Goal: Transaction & Acquisition: Download file/media

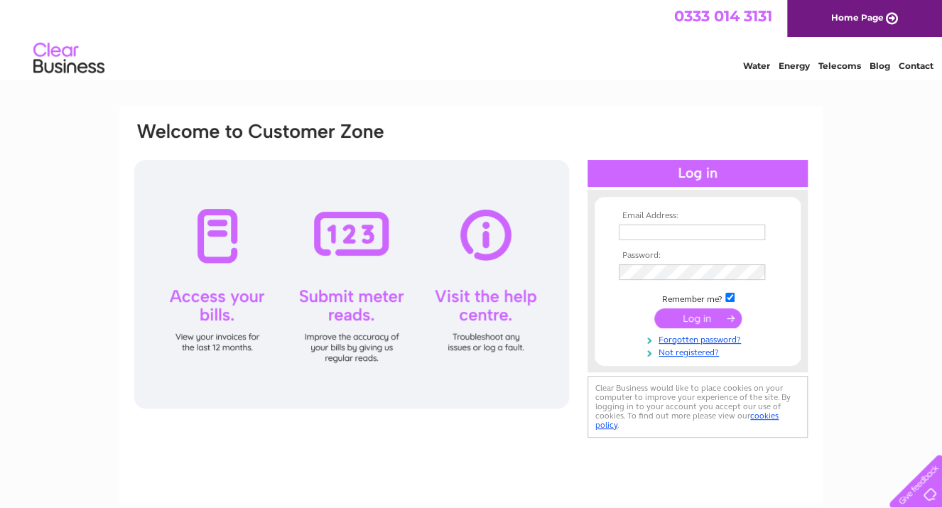
type input "propertiesmanagement@molyrose.co.uk"
click at [685, 321] on input "submit" at bounding box center [698, 318] width 87 height 20
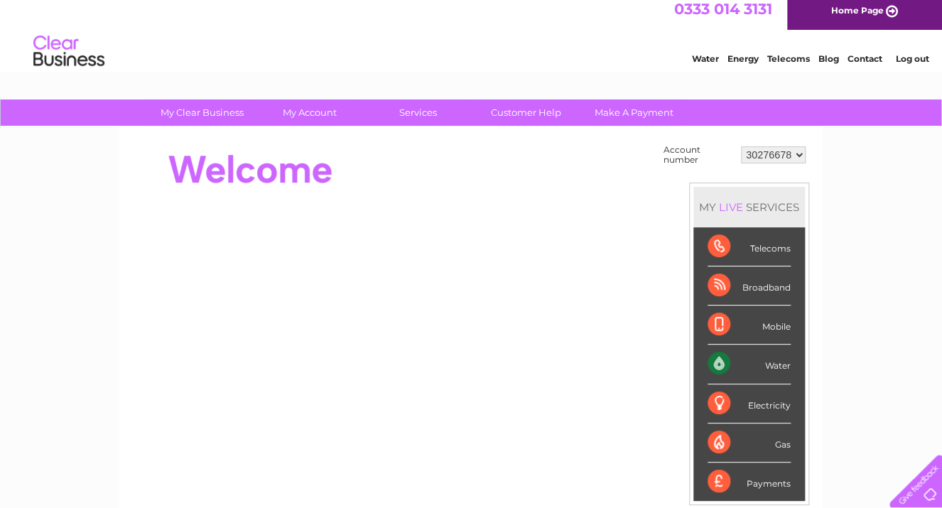
scroll to position [57, 0]
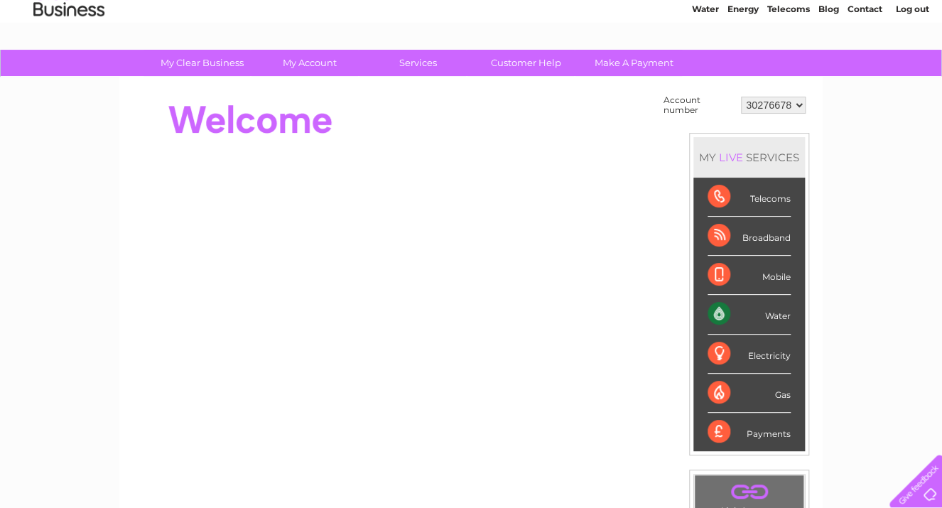
click at [796, 104] on select "30276678" at bounding box center [773, 105] width 65 height 17
click at [719, 308] on div "Water" at bounding box center [749, 314] width 83 height 39
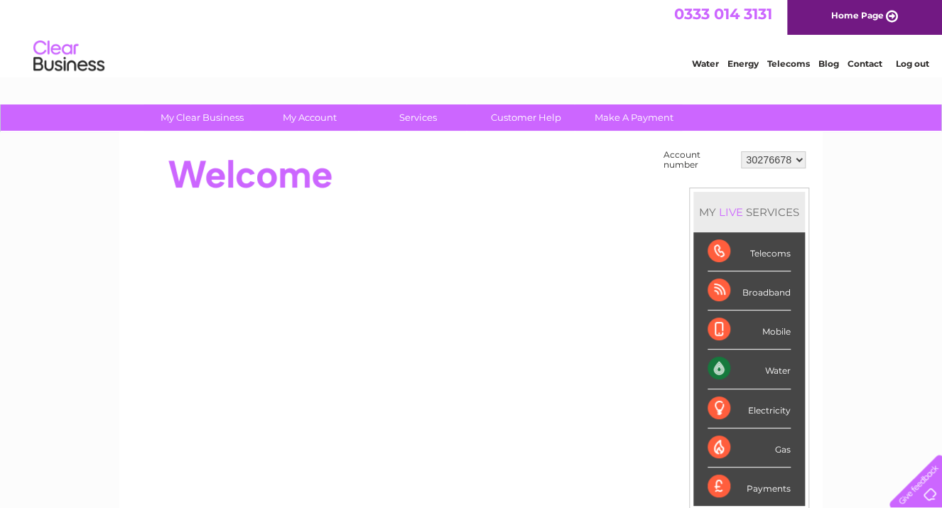
scroll to position [0, 0]
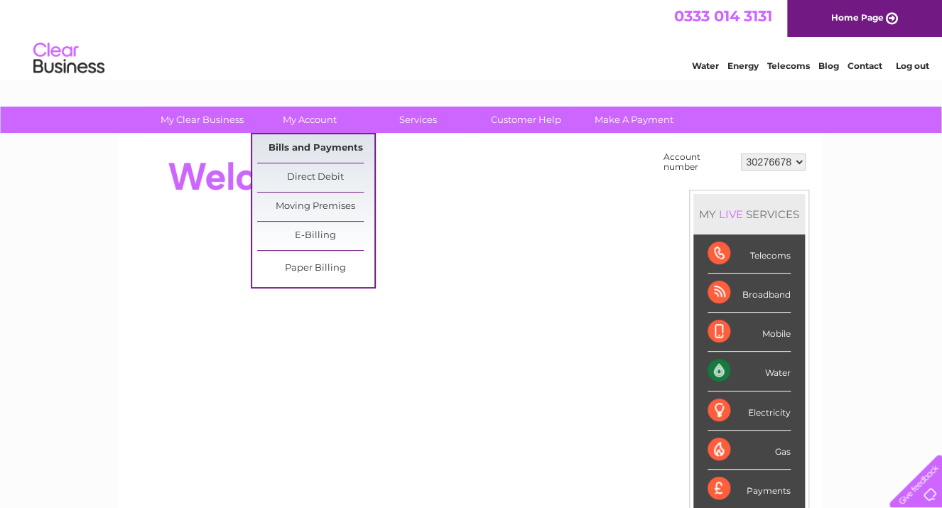
click at [301, 145] on link "Bills and Payments" at bounding box center [315, 148] width 117 height 28
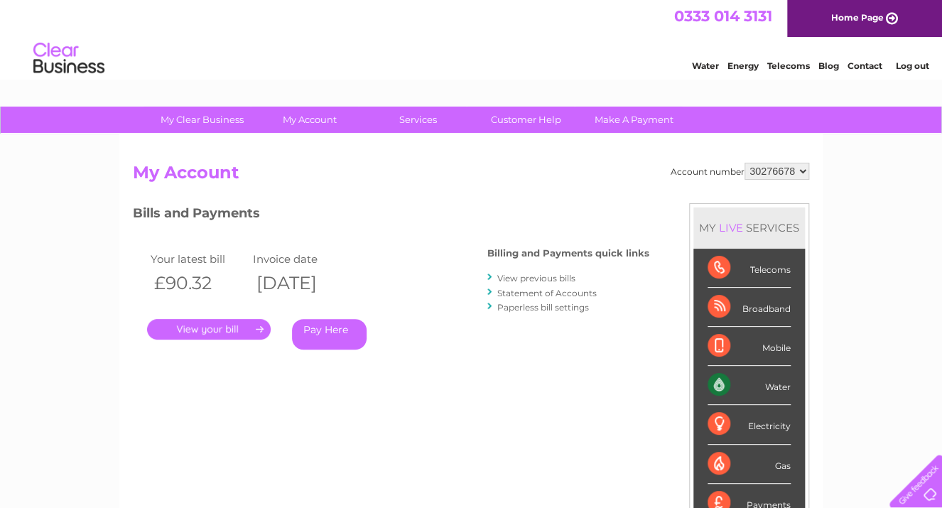
click at [230, 325] on link "." at bounding box center [209, 329] width 124 height 21
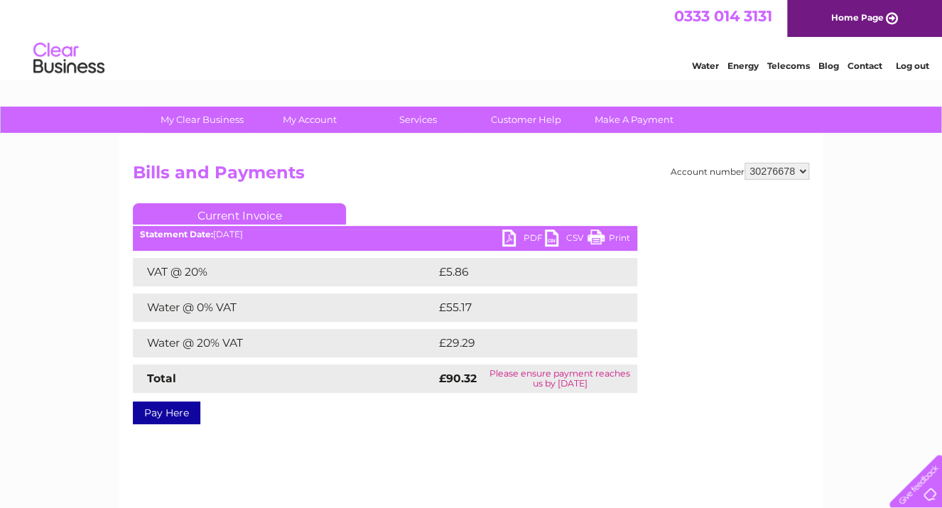
click at [551, 237] on link "CSV" at bounding box center [566, 240] width 43 height 21
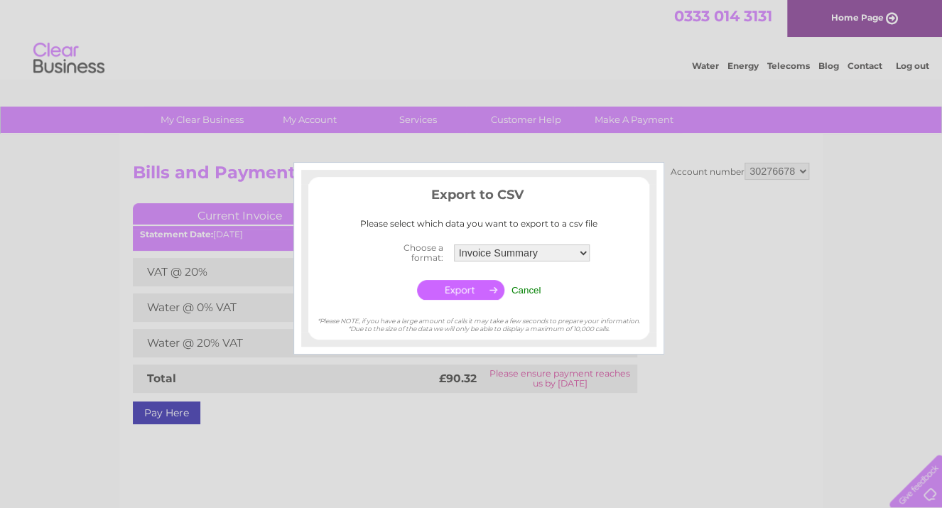
click at [480, 289] on input "button" at bounding box center [460, 290] width 87 height 20
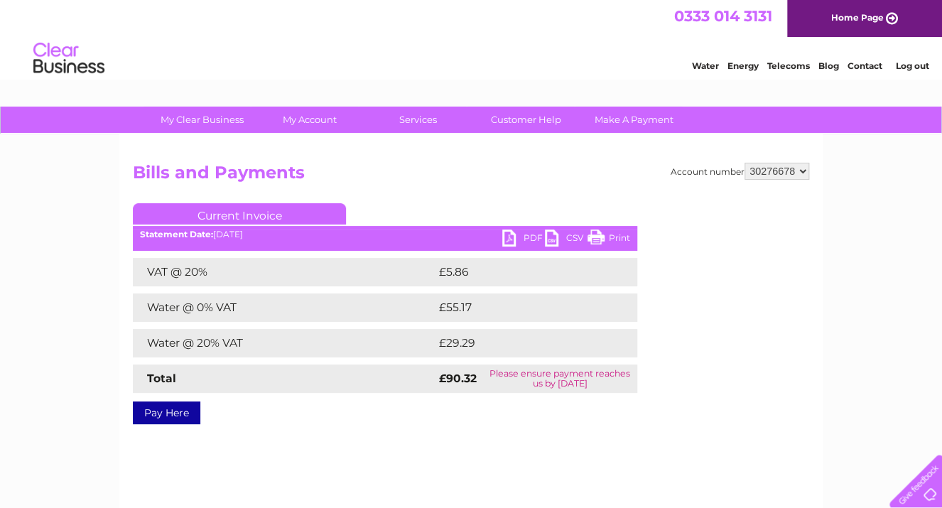
click at [506, 242] on link "PDF" at bounding box center [523, 240] width 43 height 21
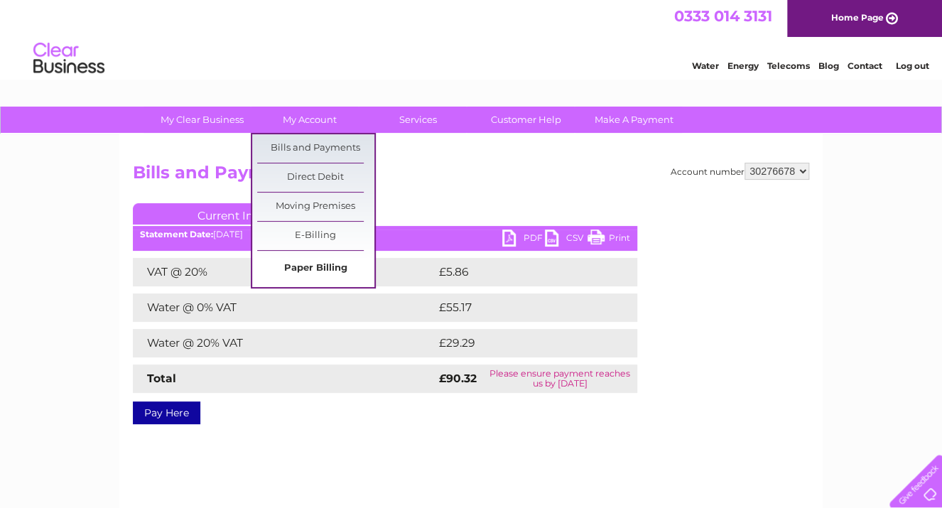
click at [299, 263] on link "Paper Billing" at bounding box center [315, 268] width 117 height 28
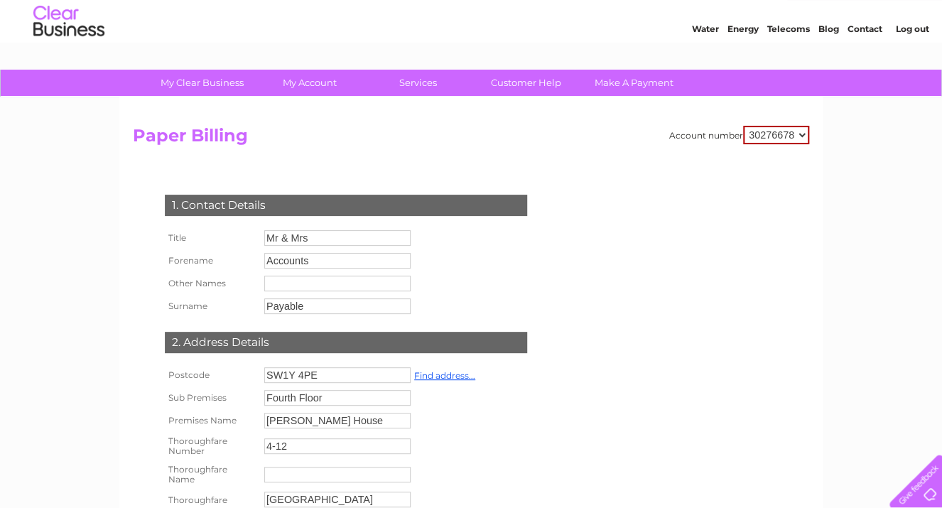
scroll to position [57, 0]
